Goal: Transaction & Acquisition: Purchase product/service

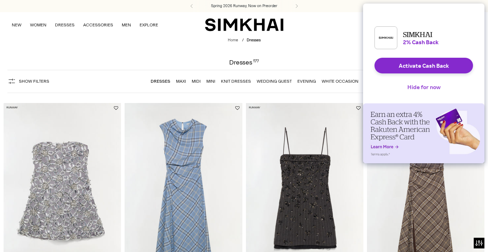
click at [425, 93] on button "Hide for now" at bounding box center [423, 87] width 45 height 16
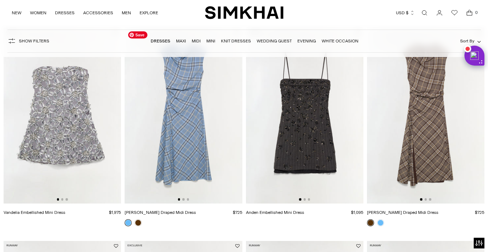
scroll to position [59, 0]
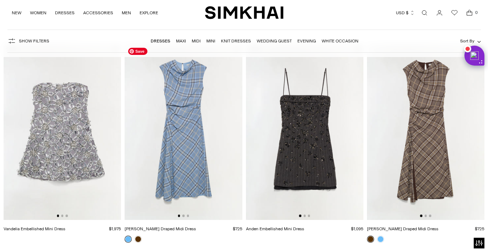
click at [208, 111] on img at bounding box center [183, 132] width 117 height 176
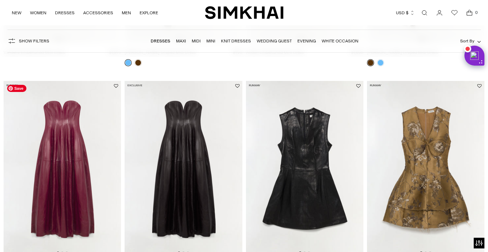
click at [54, 163] on img at bounding box center [62, 169] width 117 height 176
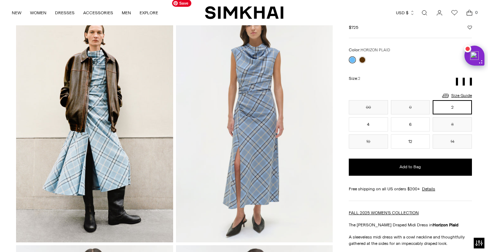
scroll to position [45, 0]
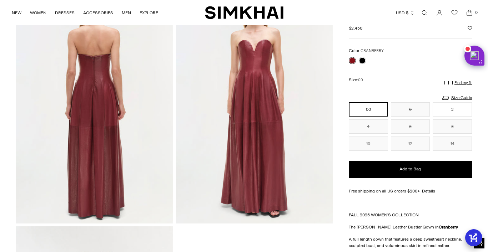
scroll to position [450, 0]
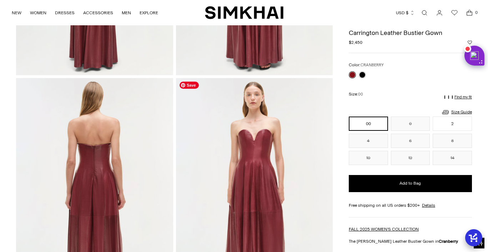
click at [228, 159] on img at bounding box center [254, 195] width 157 height 235
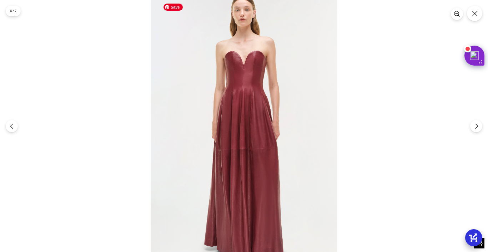
click at [239, 109] on img at bounding box center [244, 130] width 187 height 280
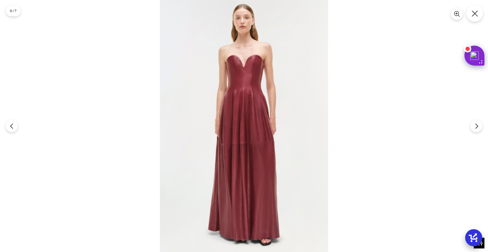
click at [474, 16] on icon "Close" at bounding box center [474, 13] width 6 height 6
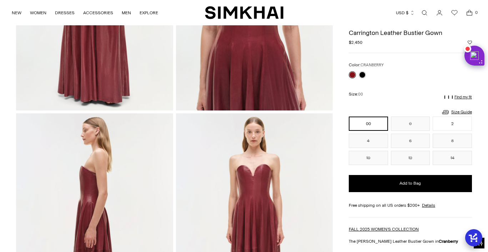
scroll to position [129, 0]
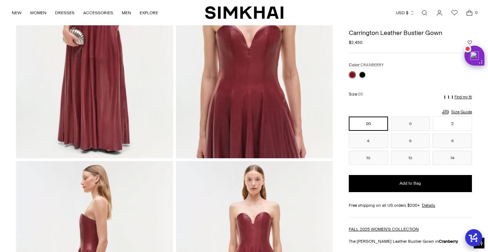
click at [233, 110] on img at bounding box center [254, 40] width 157 height 235
